Goal: Task Accomplishment & Management: Use online tool/utility

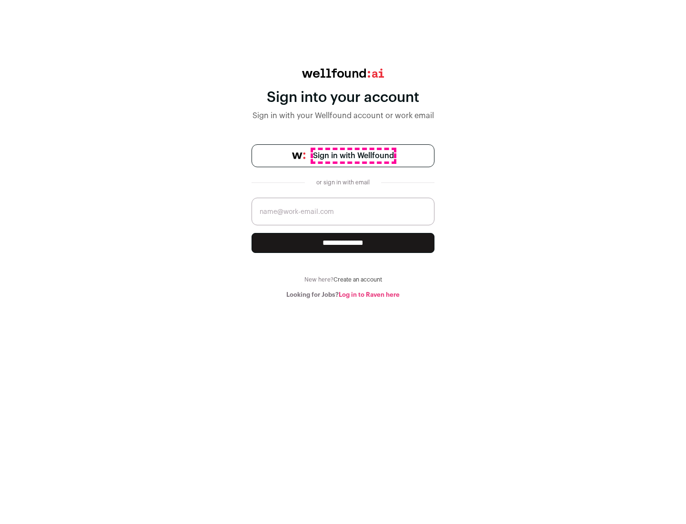
click at [353, 156] on span "Sign in with Wellfound" at bounding box center [353, 155] width 81 height 11
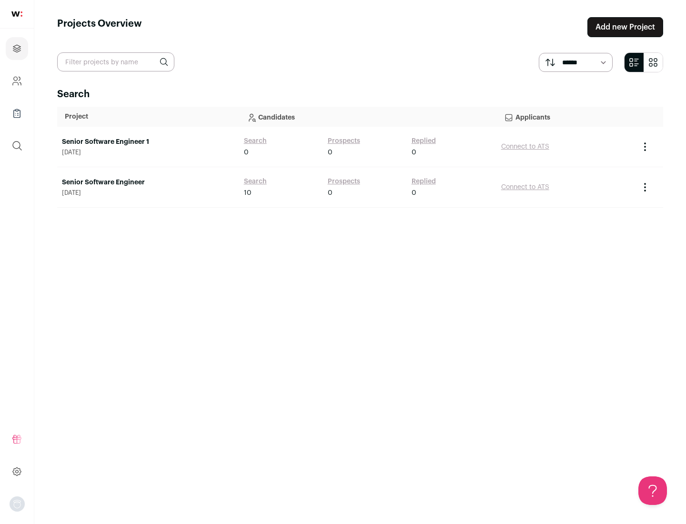
click at [148, 182] on link "Senior Software Engineer" at bounding box center [148, 183] width 172 height 10
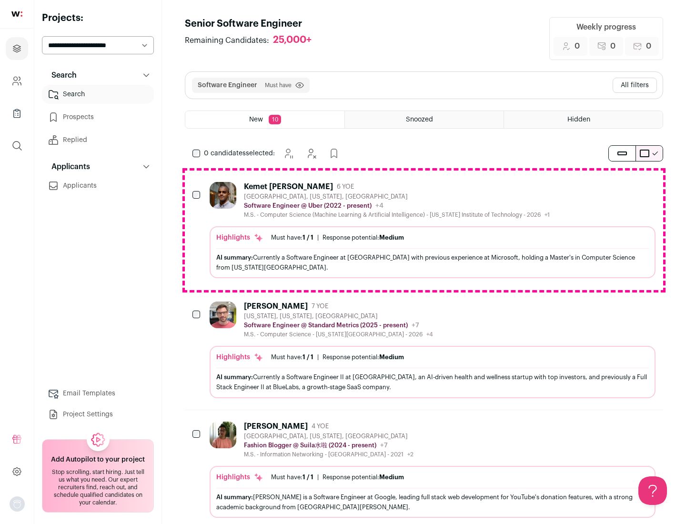
click at [424, 230] on div "Highlights Must have: 1 / 1 How many must haves have been fulfilled? | Response…" at bounding box center [432, 252] width 446 height 52
